Goal: Task Accomplishment & Management: Manage account settings

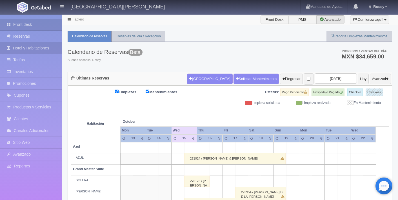
click at [34, 50] on link "Hotel y Habitaciones" at bounding box center [31, 49] width 62 height 12
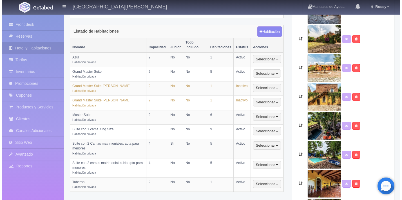
scroll to position [141, 0]
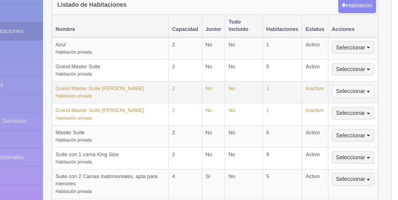
click at [274, 84] on button "Seleccionar" at bounding box center [265, 88] width 28 height 8
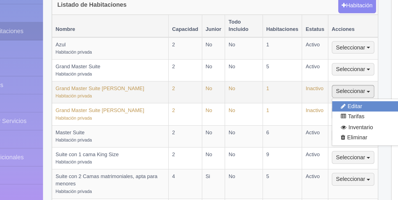
click at [268, 94] on link "Editar" at bounding box center [273, 97] width 44 height 7
select select "Habitación privada"
select select "Nombre"
select select "2"
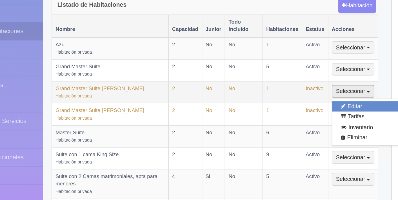
select select "1"
select select "Ocupacion"
radio input "true"
select select "2"
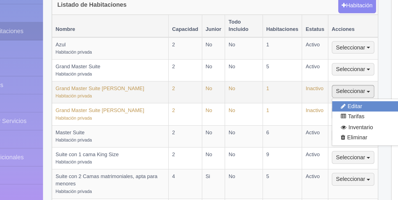
select select "1"
radio input "true"
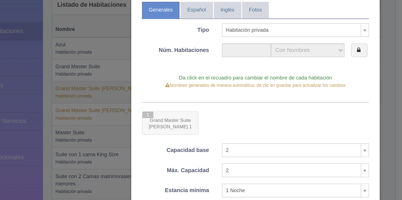
type input "1"
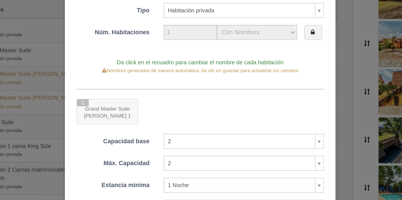
click at [202, 103] on div at bounding box center [201, 108] width 149 height 15
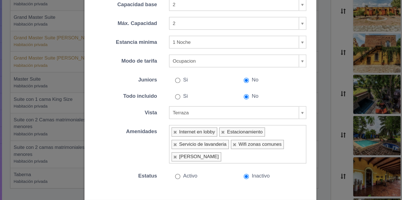
scroll to position [70, 0]
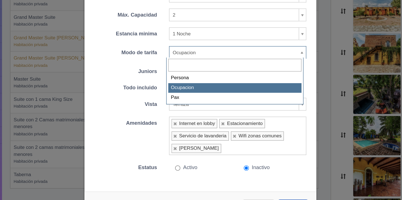
click at [210, 98] on body "Hacienda El Carmen Hotel & Spa Manuales de Ayuda Actualizaciones recientes Ross…" at bounding box center [201, 113] width 402 height 479
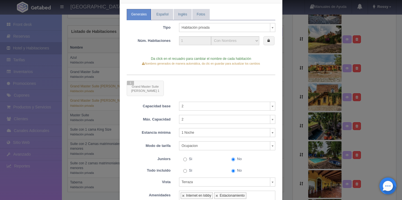
scroll to position [0, 0]
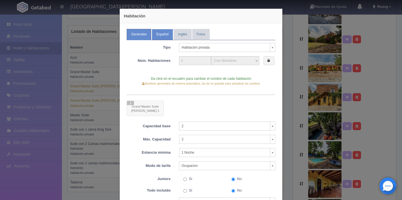
click at [155, 34] on link "Español" at bounding box center [162, 34] width 21 height 11
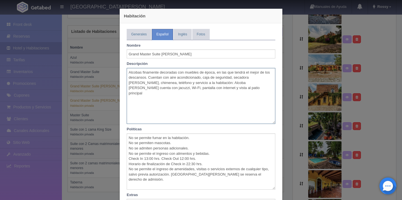
drag, startPoint x: 126, startPoint y: 73, endPoint x: 222, endPoint y: 86, distance: 97.0
click at [222, 86] on textarea "Alcobas finamente decoradas con muebles de época, en las que tendrá el mejor de…" at bounding box center [201, 96] width 149 height 56
click at [223, 91] on textarea "Alcobas finamente decoradas con muebles de época, en las que tendrá el mejor de…" at bounding box center [201, 96] width 149 height 56
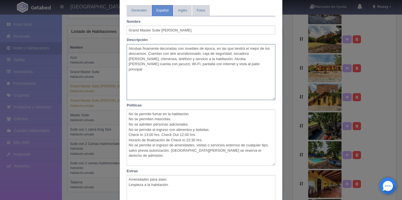
scroll to position [25, 0]
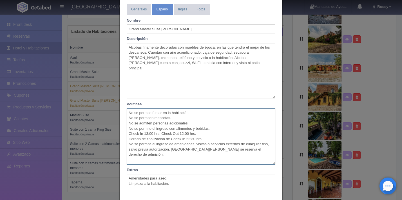
drag, startPoint x: 127, startPoint y: 113, endPoint x: 236, endPoint y: 150, distance: 115.2
click at [236, 150] on textarea "No se permite fumar en la habitación. No se permiten mascotas. No se admiten pe…" at bounding box center [201, 137] width 149 height 56
click at [269, 152] on textarea "No se permite fumar en la habitación. No se permiten mascotas. No se admiten pe…" at bounding box center [201, 137] width 149 height 56
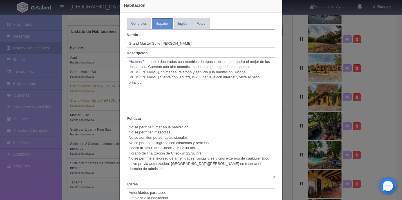
scroll to position [0, 0]
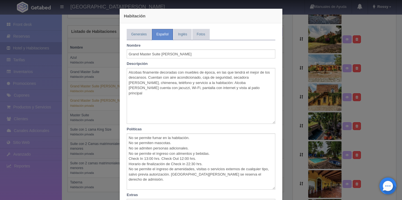
click at [178, 41] on div "Nombre Grand Master Suite Gabriel Descripción Alcobas finamente decoradas con m…" at bounding box center [201, 147] width 149 height 215
click at [178, 36] on link "Inglés" at bounding box center [183, 34] width 18 height 11
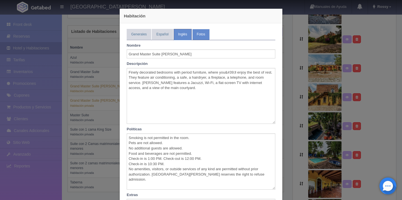
click at [201, 35] on link "Fotos" at bounding box center [200, 34] width 17 height 11
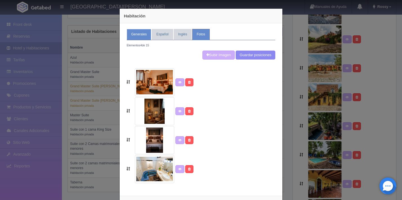
click at [130, 37] on link "Generales" at bounding box center [139, 34] width 24 height 11
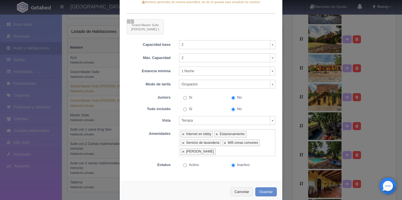
scroll to position [92, 0]
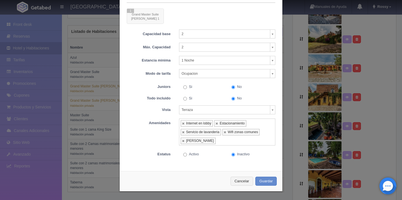
click at [183, 156] on input "Activo" at bounding box center [185, 155] width 4 height 4
radio input "true"
click at [260, 182] on button "Guardar" at bounding box center [265, 181] width 21 height 9
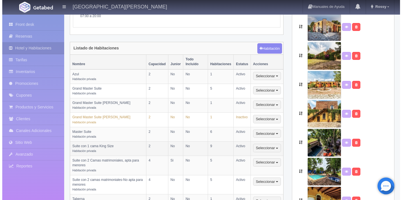
scroll to position [125, 0]
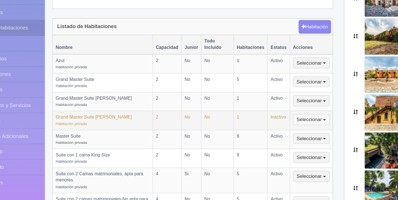
click at [275, 116] on button "Seleccionar" at bounding box center [265, 118] width 28 height 8
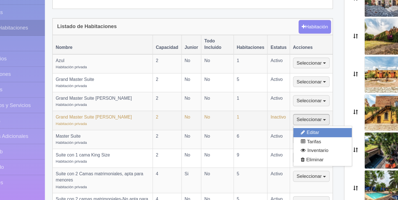
click at [271, 125] on link "Editar" at bounding box center [273, 128] width 44 height 7
select select "Habitación privada"
select select "Nombre"
select select "2"
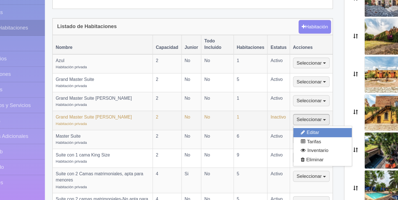
select select "1"
select select "Ocupacion"
radio input "true"
select select "2"
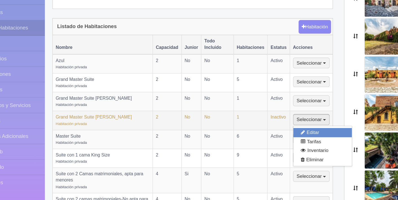
radio input "true"
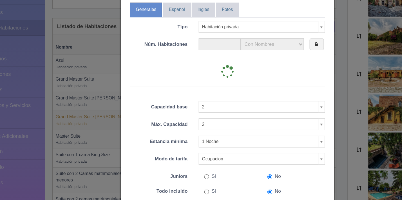
type input "1"
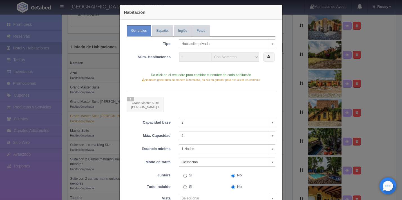
scroll to position [0, 0]
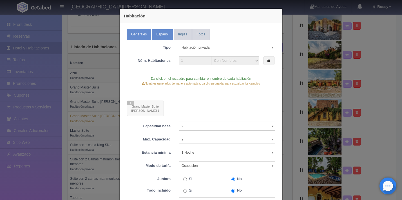
click at [162, 37] on link "Español" at bounding box center [162, 34] width 21 height 11
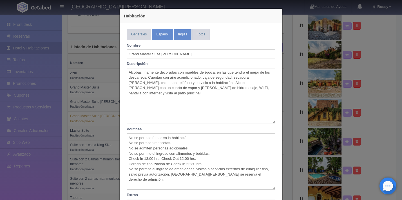
click at [182, 38] on link "Inglés" at bounding box center [183, 34] width 18 height 11
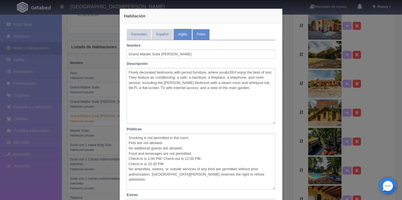
click at [200, 34] on link "Fotos" at bounding box center [200, 34] width 17 height 11
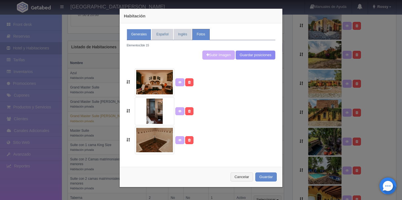
click at [135, 38] on link "Generales" at bounding box center [139, 34] width 24 height 11
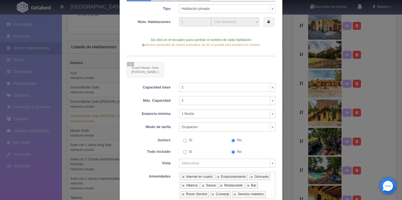
scroll to position [92, 0]
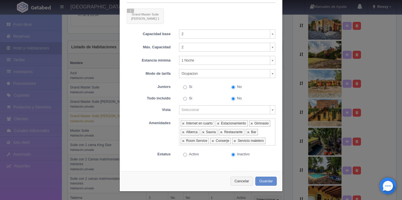
click at [183, 155] on input "Activo" at bounding box center [185, 155] width 4 height 4
radio input "true"
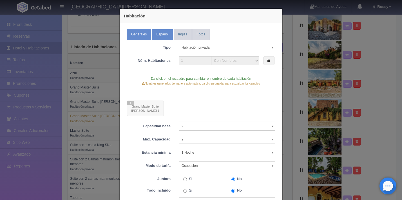
click at [159, 36] on link "Español" at bounding box center [162, 34] width 21 height 11
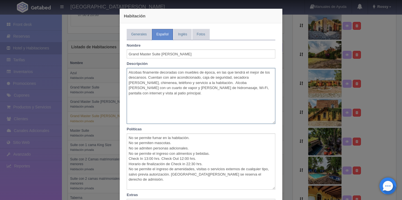
click at [141, 72] on textarea "Alcobas finamente decoradas con muebles de época, en las que tendrá el mejor de…" at bounding box center [201, 96] width 149 height 56
click at [140, 37] on link "Generales" at bounding box center [139, 34] width 24 height 11
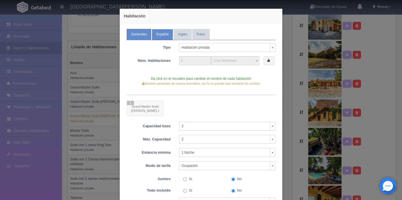
click at [159, 39] on link "Español" at bounding box center [162, 34] width 21 height 11
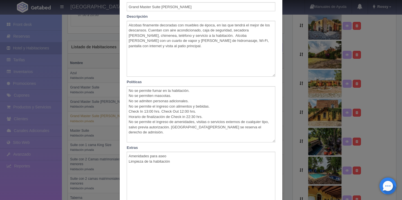
scroll to position [97, 0]
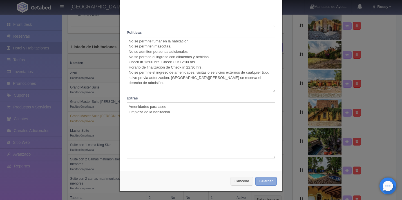
click at [265, 180] on button "Guardar" at bounding box center [265, 181] width 21 height 9
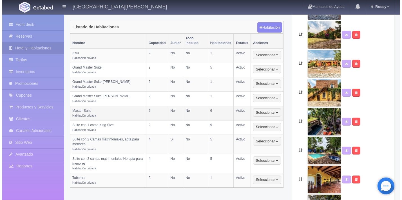
scroll to position [146, 0]
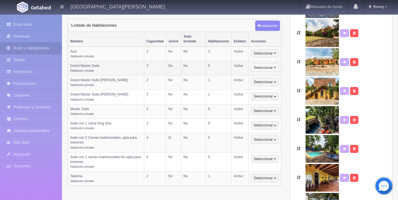
click at [278, 64] on button "Seleccionar" at bounding box center [265, 68] width 28 height 8
click at [269, 74] on link "Editar" at bounding box center [273, 77] width 44 height 7
select select "Habitación privada"
select select "Nombre"
select select "2"
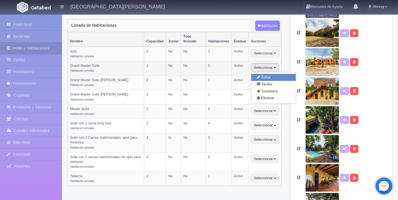
select select "2"
select select "1"
select select "Ocupacion"
radio input "true"
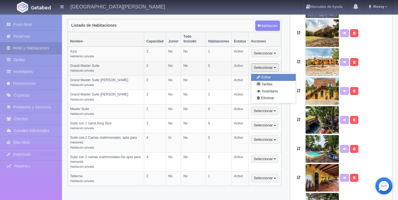
select select "5"
radio input "true"
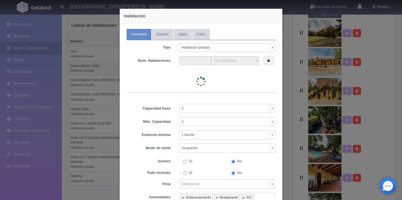
type input "5"
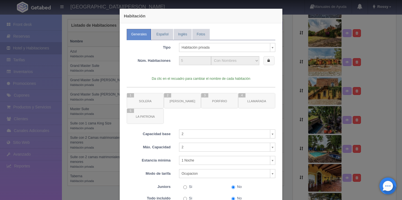
click at [270, 64] on label at bounding box center [269, 60] width 11 height 9
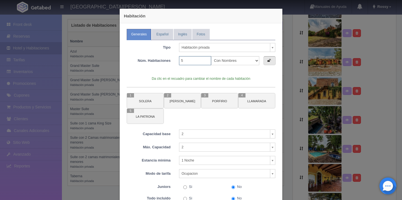
click at [190, 61] on input "5" at bounding box center [195, 60] width 32 height 9
type input "3"
click at [265, 60] on label at bounding box center [270, 60] width 12 height 9
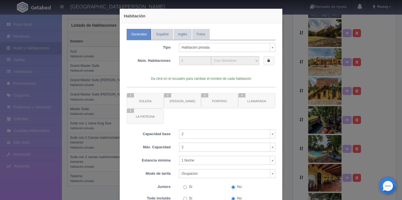
click at [270, 64] on label at bounding box center [269, 60] width 11 height 9
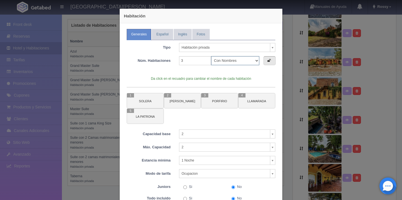
click at [254, 62] on select "Con Nombres Por rangos" at bounding box center [235, 60] width 48 height 9
select select "Rango"
click at [211, 56] on select "Con Nombres Por rangos" at bounding box center [235, 60] width 48 height 9
select select "3"
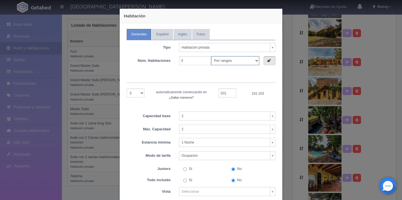
click at [251, 59] on select "Con Nombres Por rangos" at bounding box center [235, 60] width 48 height 9
select select "Nombre"
click at [211, 56] on select "Con Nombres Por rangos" at bounding box center [235, 60] width 48 height 9
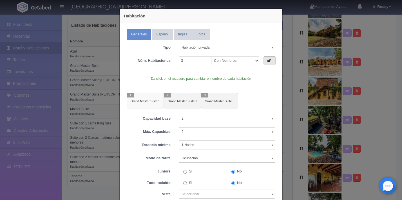
click at [149, 105] on button "1 Grand Master Suite 1" at bounding box center [145, 100] width 37 height 15
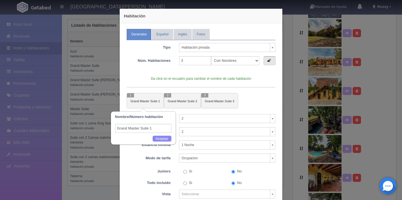
click at [158, 129] on input "Grand Master Suite 1" at bounding box center [143, 128] width 56 height 9
click at [155, 131] on input "Grand Master Suite 1" at bounding box center [143, 128] width 56 height 9
click at [159, 139] on button "Aceptar" at bounding box center [162, 139] width 19 height 6
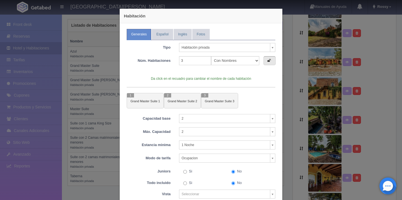
click at [263, 92] on div "Da click en el recuadro para cambiar el nombre de cada habitación 1 Grand Maste…" at bounding box center [201, 90] width 149 height 38
click at [208, 100] on small "Grand Master Suite 3" at bounding box center [220, 101] width 30 height 3
click at [228, 130] on input "Grand Master Suite 3" at bounding box center [217, 128] width 56 height 9
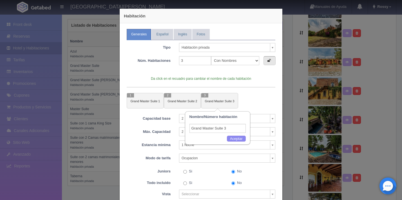
click at [238, 101] on div at bounding box center [201, 100] width 149 height 15
click at [131, 97] on span "1" at bounding box center [130, 95] width 7 height 4
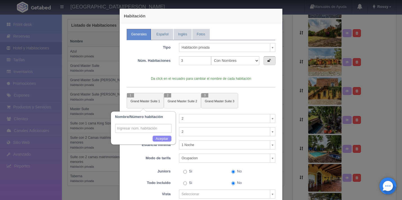
click at [168, 103] on small "Grand Master Suite 2" at bounding box center [183, 101] width 30 height 3
type input "Grand Master Suite 2"
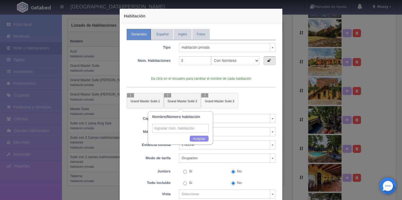
click at [206, 105] on button "3 Grand Master Suite 3" at bounding box center [219, 100] width 37 height 15
type input "Grand Master Suite 3"
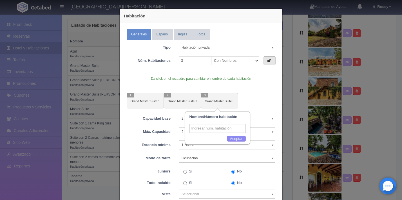
click at [288, 135] on div "Habitación Generales Español Inglés Fotos Tipo Habitación privada Habitación pr…" at bounding box center [201, 100] width 402 height 200
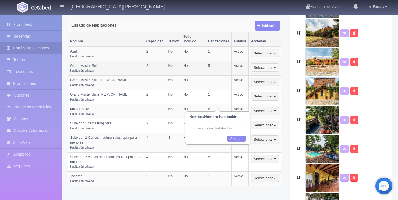
click at [276, 64] on button "Seleccionar" at bounding box center [265, 68] width 28 height 8
click at [273, 74] on link "Editar" at bounding box center [273, 77] width 44 height 7
select select "Habitación privada"
select select "Nombre"
select select "2"
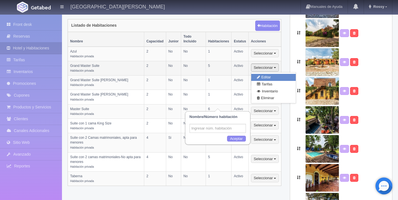
select select "2"
select select "1"
select select "Ocupacion"
radio input "true"
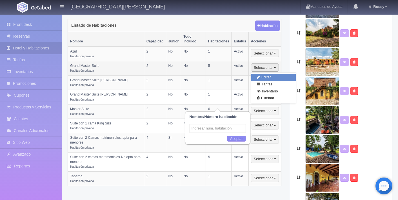
select select "5"
radio input "true"
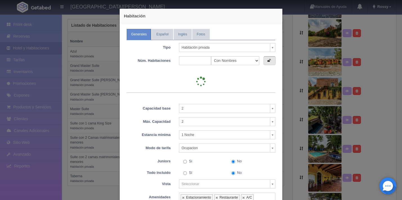
type input "5"
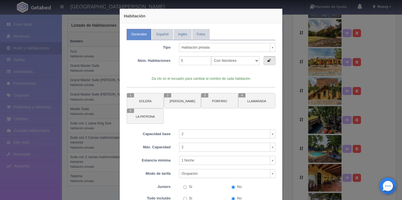
click at [200, 130] on input "text" at bounding box center [217, 128] width 56 height 9
click at [267, 62] on icon at bounding box center [268, 61] width 3 height 4
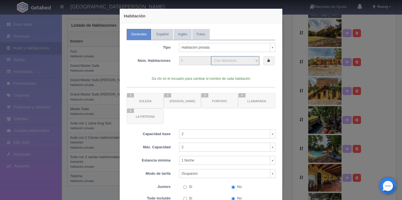
click at [248, 63] on select "Con Nombres Por rangos" at bounding box center [235, 60] width 48 height 9
click at [266, 63] on label at bounding box center [269, 60] width 11 height 9
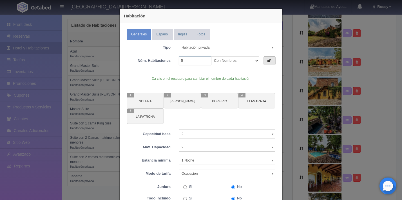
click at [199, 63] on input "5" at bounding box center [195, 60] width 32 height 9
type input "3"
click at [151, 102] on button "1 SOLERA" at bounding box center [145, 100] width 37 height 15
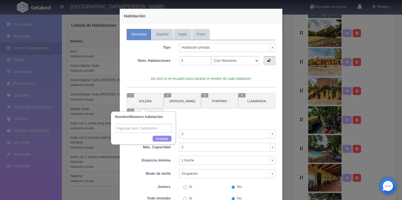
click at [146, 130] on input "text" at bounding box center [143, 128] width 56 height 9
click at [188, 105] on button "2 GABRIEL" at bounding box center [182, 100] width 37 height 15
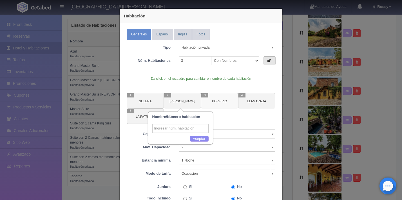
click at [210, 104] on button "3 PORFIRIO" at bounding box center [219, 100] width 37 height 15
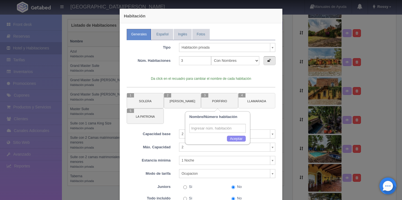
click at [250, 100] on small "LLAMARADA" at bounding box center [257, 101] width 19 height 3
type input "LLAMARADA"
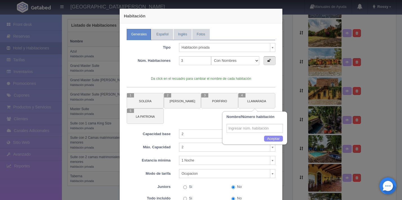
click at [269, 62] on label at bounding box center [270, 60] width 12 height 9
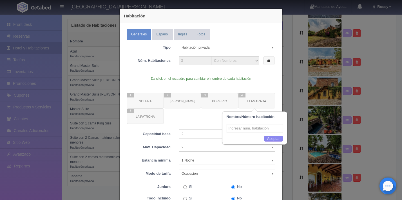
click at [268, 63] on label at bounding box center [269, 60] width 11 height 9
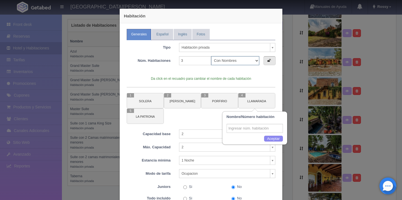
click at [255, 63] on select "Con Nombres Por rangos" at bounding box center [235, 60] width 48 height 9
select select "Rango"
click at [211, 56] on select "Con Nombres Por rangos" at bounding box center [235, 60] width 48 height 9
select select "3"
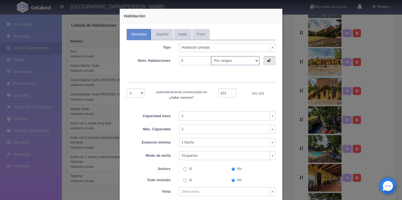
click at [247, 62] on select "Con Nombres Por rangos" at bounding box center [235, 60] width 48 height 9
select select "Nombre"
click at [211, 56] on select "Con Nombres Por rangos" at bounding box center [235, 60] width 48 height 9
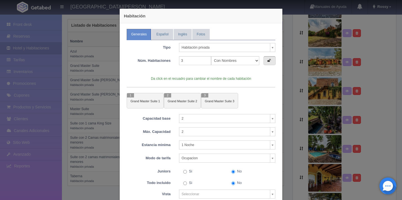
click at [267, 63] on label at bounding box center [270, 60] width 12 height 9
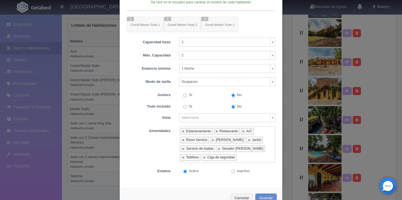
scroll to position [93, 0]
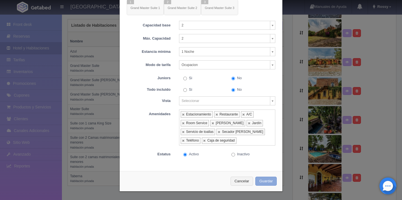
click at [262, 184] on button "Guardar" at bounding box center [265, 181] width 21 height 9
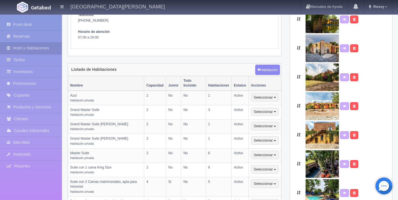
scroll to position [101, 0]
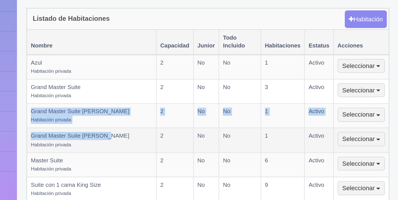
drag, startPoint x: 70, startPoint y: 120, endPoint x: 116, endPoint y: 135, distance: 47.6
click at [116, 135] on tbody "Azul Habitación privada 2 No No 1 Activo Seleccionar Editar Tarifas Inventario …" at bounding box center [174, 162] width 213 height 140
click at [116, 135] on td "Grand Master Suite [PERSON_NAME] Habitación privada" at bounding box center [106, 142] width 76 height 14
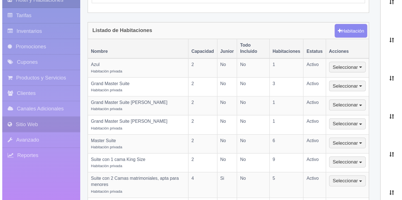
scroll to position [101, 0]
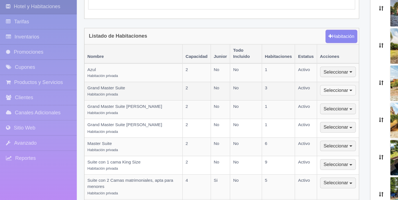
click at [276, 110] on button "Seleccionar" at bounding box center [265, 114] width 28 height 8
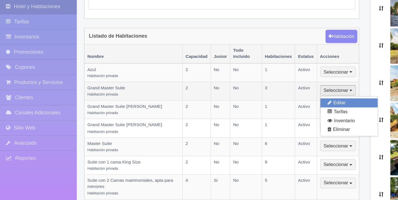
click at [271, 120] on link "Editar" at bounding box center [273, 123] width 44 height 7
select select "Habitación privada"
select select "Nombre"
select select "2"
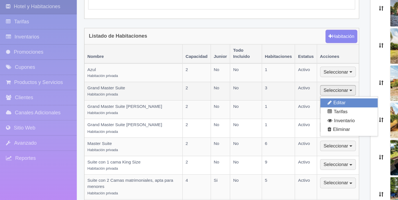
select select "1"
select select "Ocupacion"
radio input "true"
select select "5"
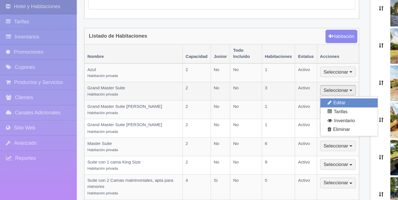
radio input "true"
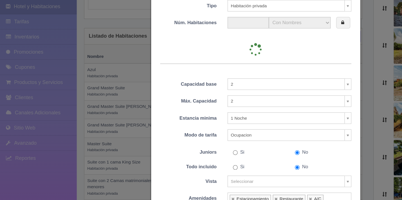
type input "3"
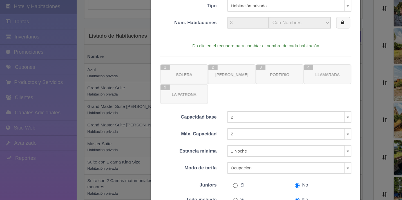
click at [264, 64] on label at bounding box center [269, 60] width 11 height 9
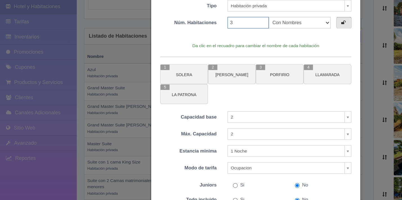
click at [191, 61] on input "3" at bounding box center [195, 60] width 32 height 9
type input "5"
click at [217, 72] on div "Da click en el recuadro para cambiar el nombre de cada habitación 1 SOLERA 2 [P…" at bounding box center [201, 97] width 149 height 53
click at [267, 62] on icon at bounding box center [268, 61] width 3 height 4
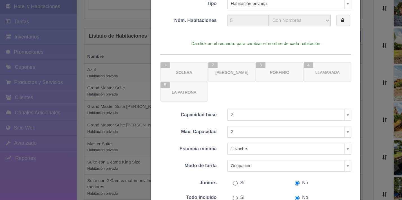
scroll to position [0, 0]
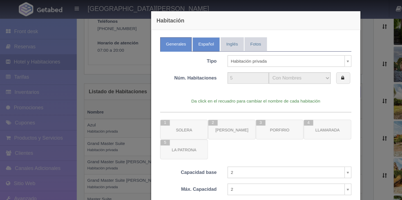
click at [160, 35] on link "Español" at bounding box center [162, 34] width 21 height 11
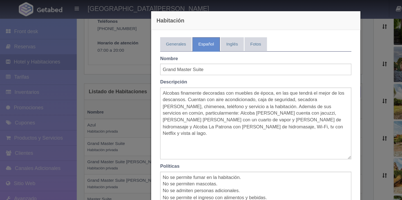
scroll to position [97, 0]
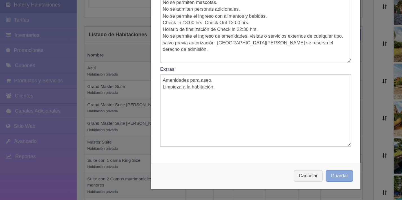
click at [263, 180] on button "Guardar" at bounding box center [265, 181] width 21 height 9
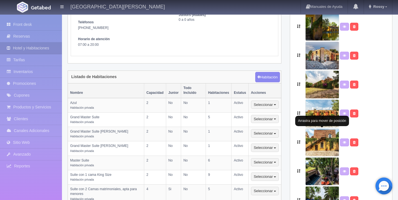
scroll to position [121, 0]
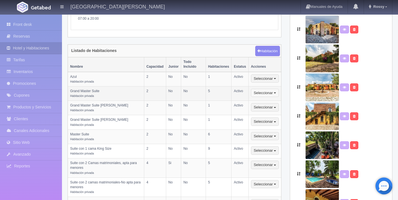
click at [275, 93] on span "button" at bounding box center [275, 93] width 2 height 1
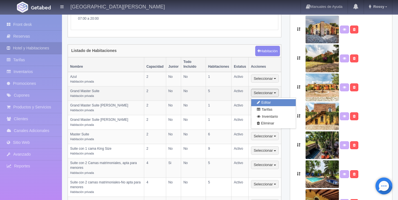
click at [269, 99] on link "Editar" at bounding box center [273, 102] width 44 height 7
select select "Habitación privada"
select select "Nombre"
select select "2"
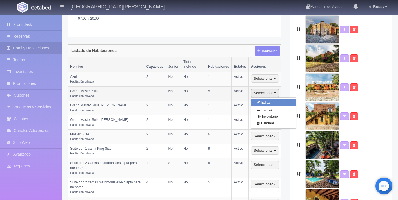
select select "1"
select select "Ocupacion"
radio input "true"
select select "5"
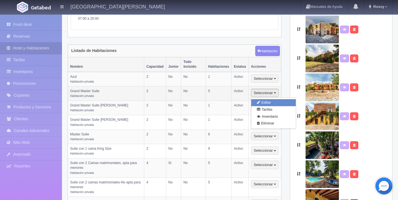
radio input "true"
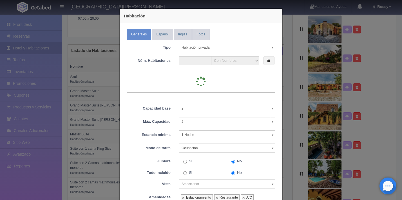
type input "5"
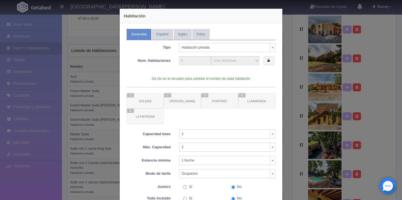
click at [288, 123] on div "Habitación Generales Español Inglés Fotos Tipo Habitación privada Habitación pr…" at bounding box center [201, 100] width 402 height 200
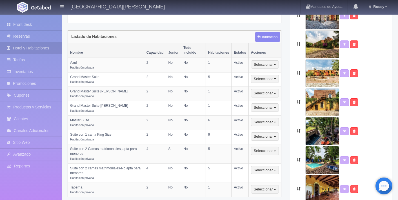
scroll to position [133, 0]
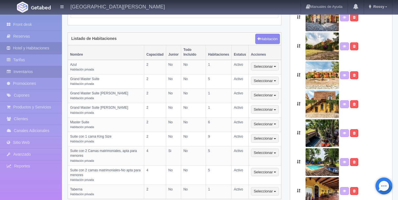
click at [33, 72] on link "Inventarios" at bounding box center [31, 72] width 62 height 12
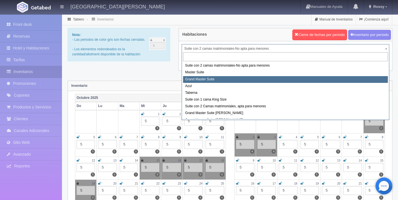
select select "1918"
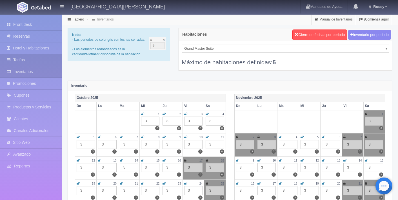
click at [39, 61] on link "Tarifas" at bounding box center [31, 60] width 62 height 12
